Goal: Task Accomplishment & Management: Manage account settings

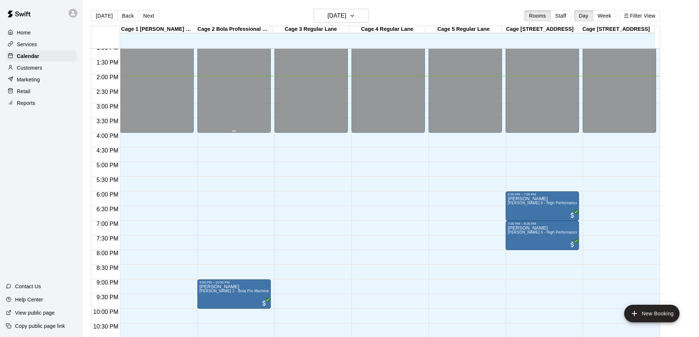
scroll to position [408, 0]
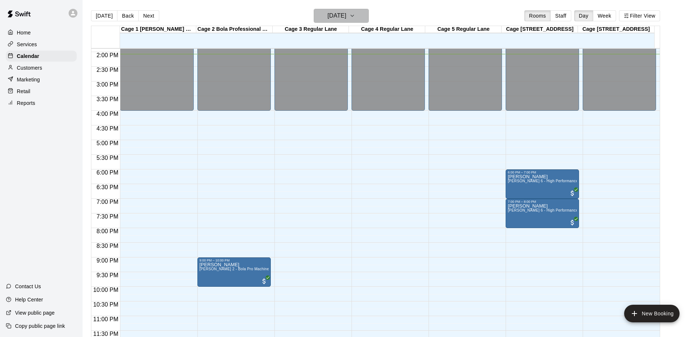
click at [344, 18] on h6 "[DATE]" at bounding box center [337, 16] width 19 height 10
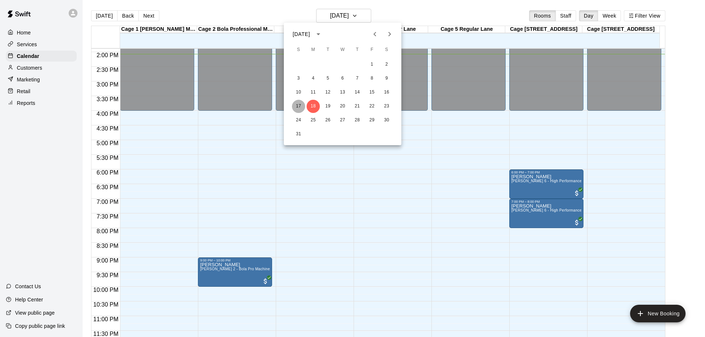
click at [296, 103] on button "17" at bounding box center [298, 106] width 13 height 13
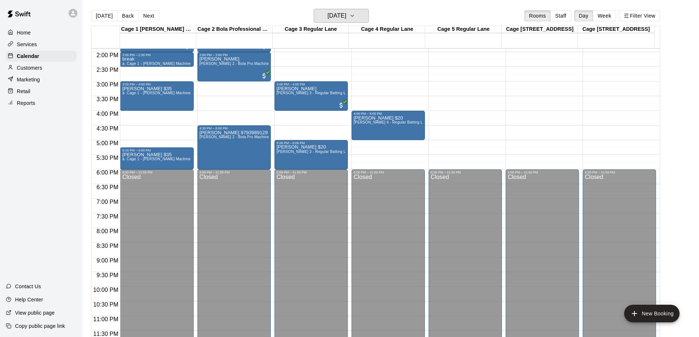
scroll to position [335, 0]
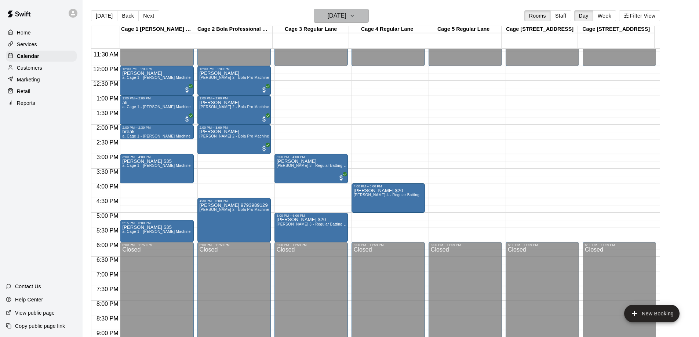
click at [345, 13] on h6 "[DATE]" at bounding box center [337, 16] width 19 height 10
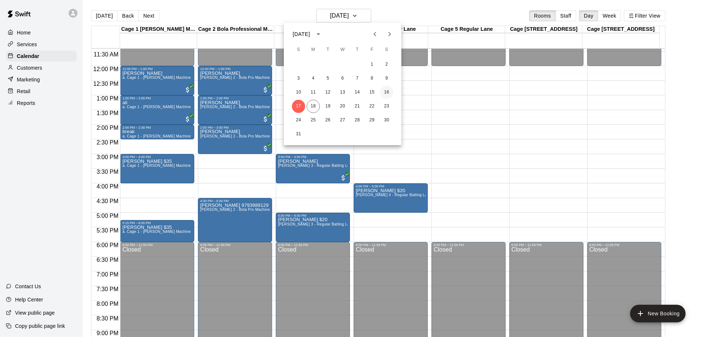
click at [388, 94] on button "16" at bounding box center [386, 92] width 13 height 13
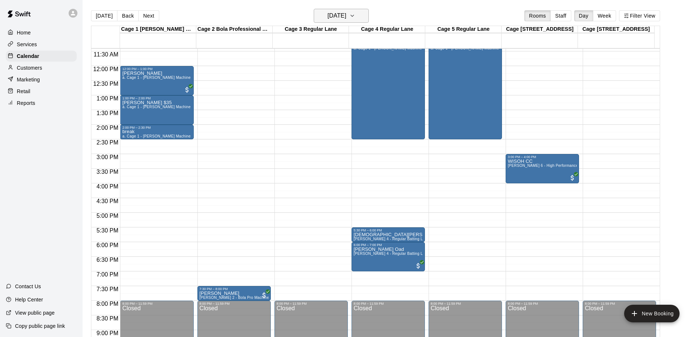
click at [346, 13] on h6 "[DATE]" at bounding box center [337, 16] width 19 height 10
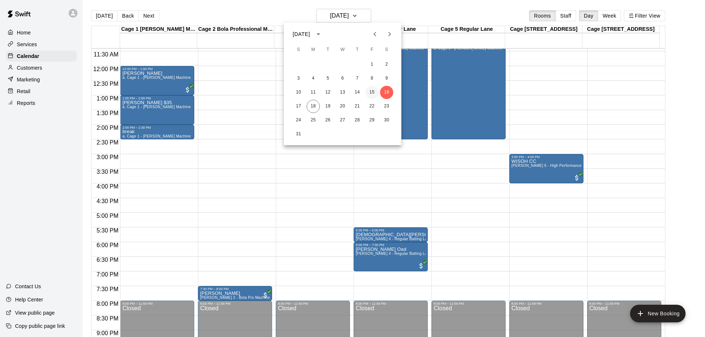
click at [374, 90] on button "15" at bounding box center [371, 92] width 13 height 13
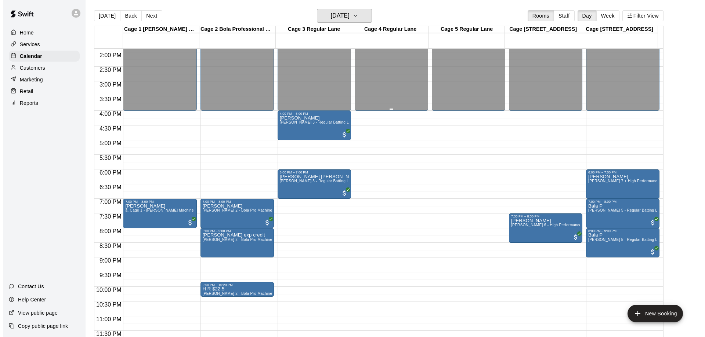
scroll to position [12, 0]
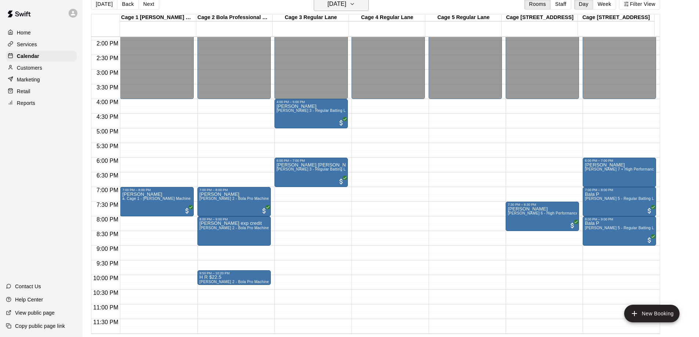
click at [339, 3] on h6 "[DATE]" at bounding box center [337, 4] width 19 height 10
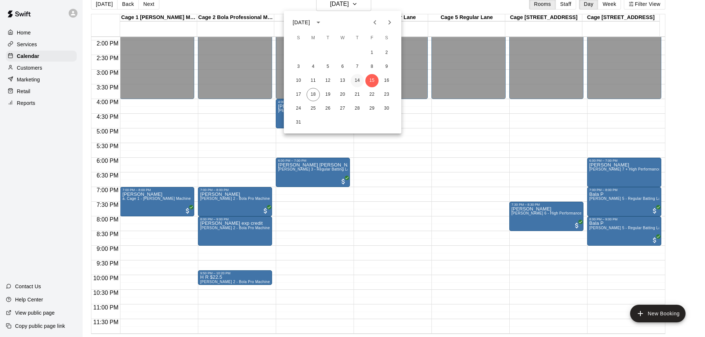
click at [354, 79] on button "14" at bounding box center [357, 80] width 13 height 13
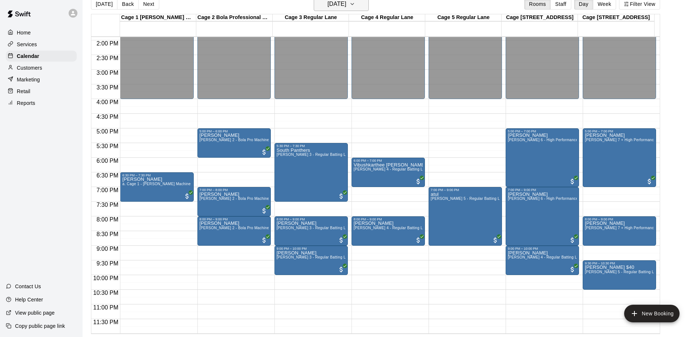
click at [351, 9] on button "[DATE]" at bounding box center [341, 4] width 55 height 14
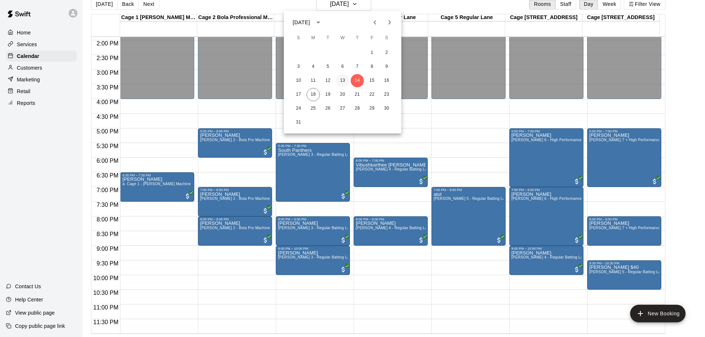
click at [348, 82] on button "13" at bounding box center [342, 80] width 13 height 13
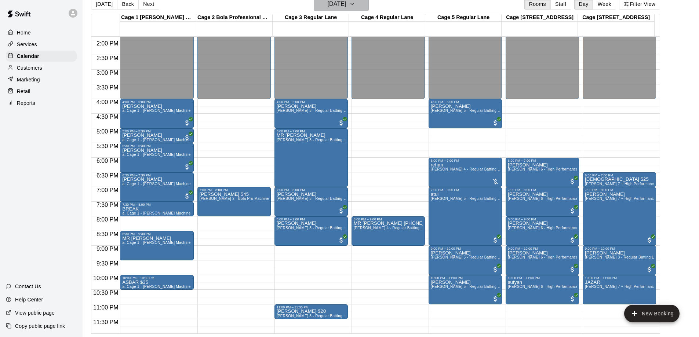
click at [346, 1] on h6 "[DATE]" at bounding box center [337, 4] width 19 height 10
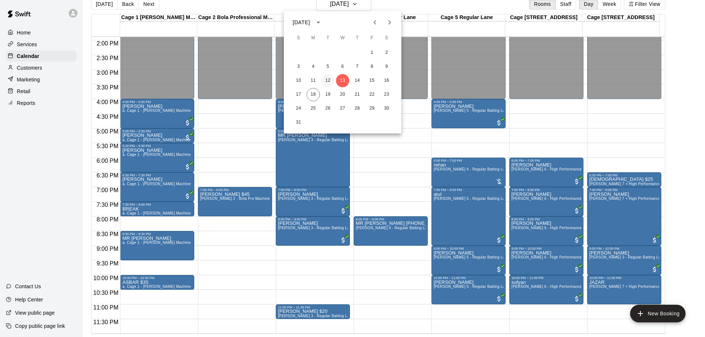
click at [328, 85] on button "12" at bounding box center [327, 80] width 13 height 13
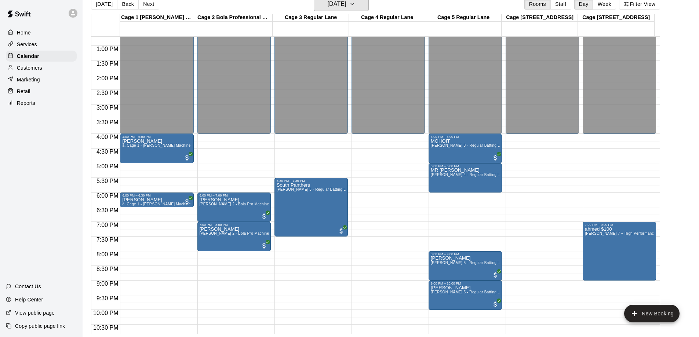
scroll to position [408, 0]
